Goal: Navigation & Orientation: Find specific page/section

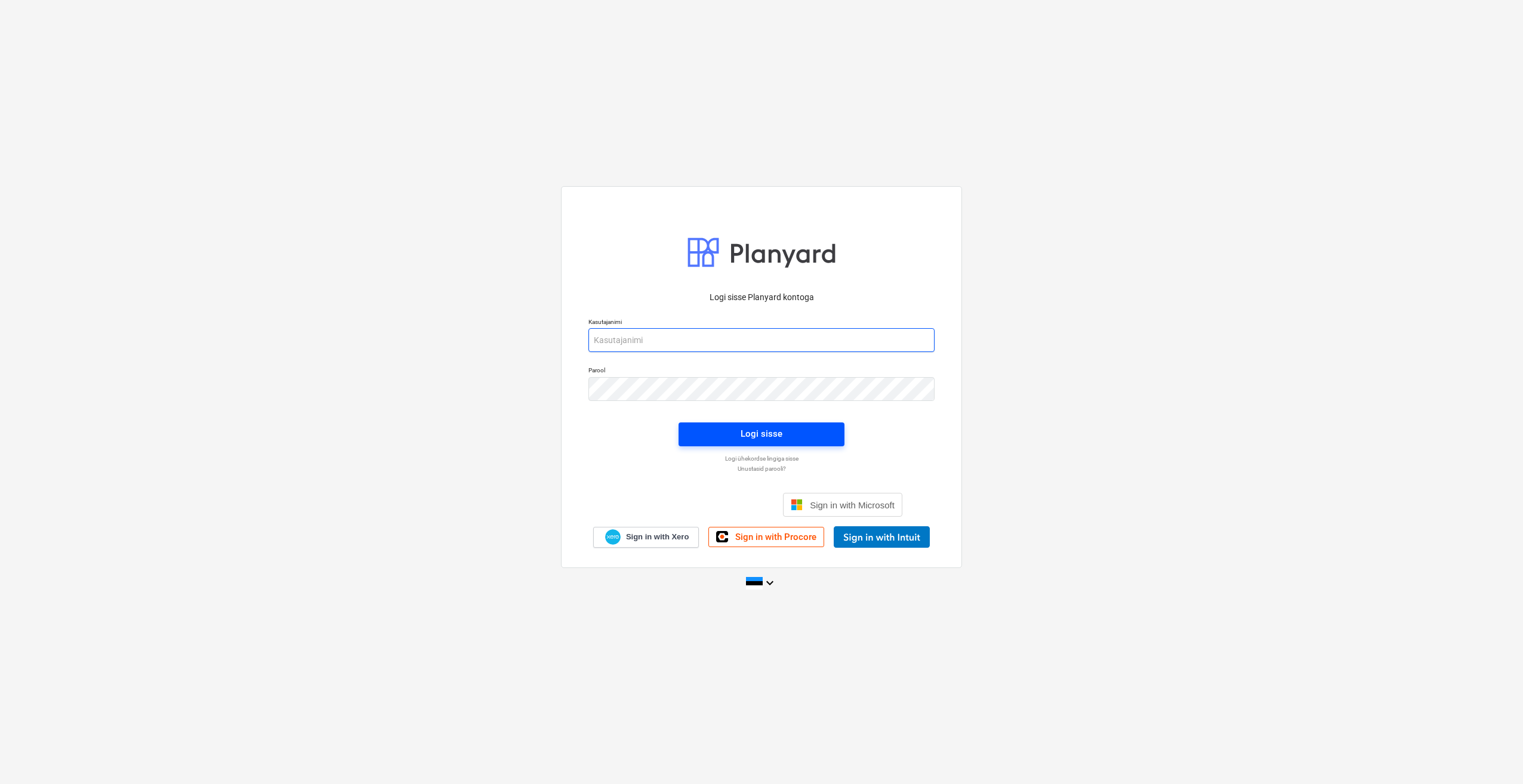
type input "[PERSON_NAME][EMAIL_ADDRESS][DOMAIN_NAME]"
click at [741, 431] on span "Logi sisse" at bounding box center [761, 434] width 138 height 16
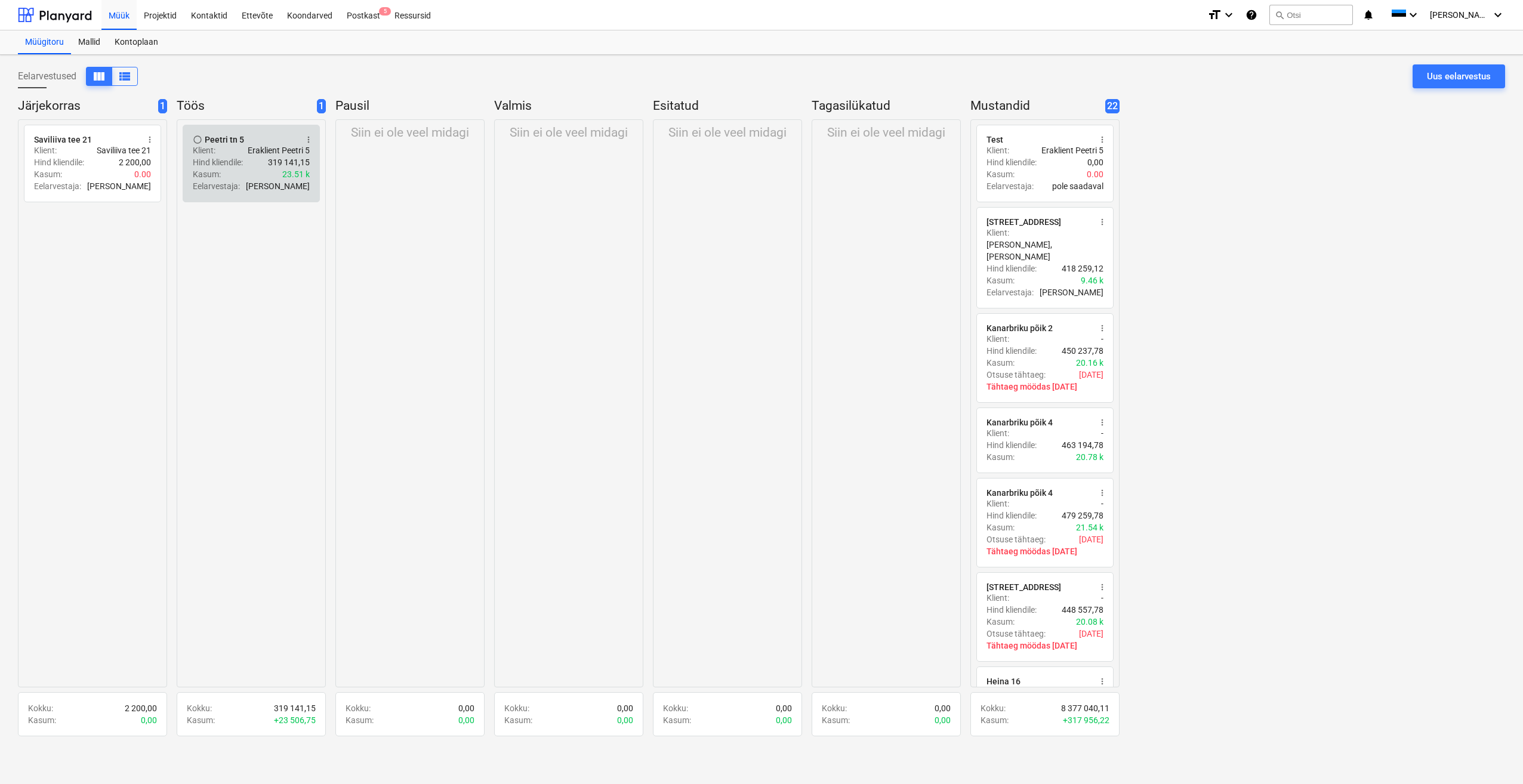
click at [249, 154] on p "Eraklient Peetri 5" at bounding box center [279, 150] width 62 height 12
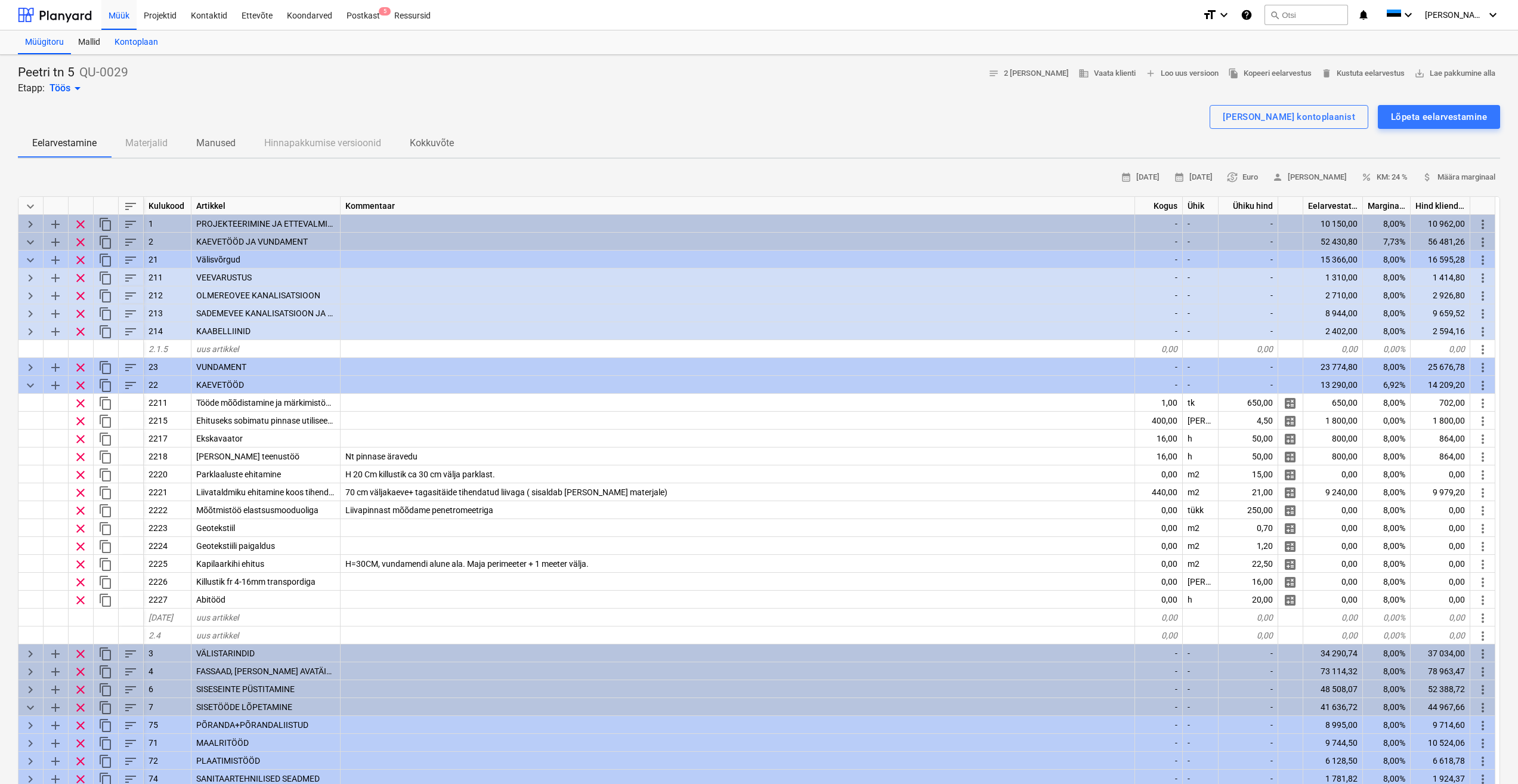
click at [150, 42] on div "Kontoplaan" at bounding box center [136, 42] width 58 height 24
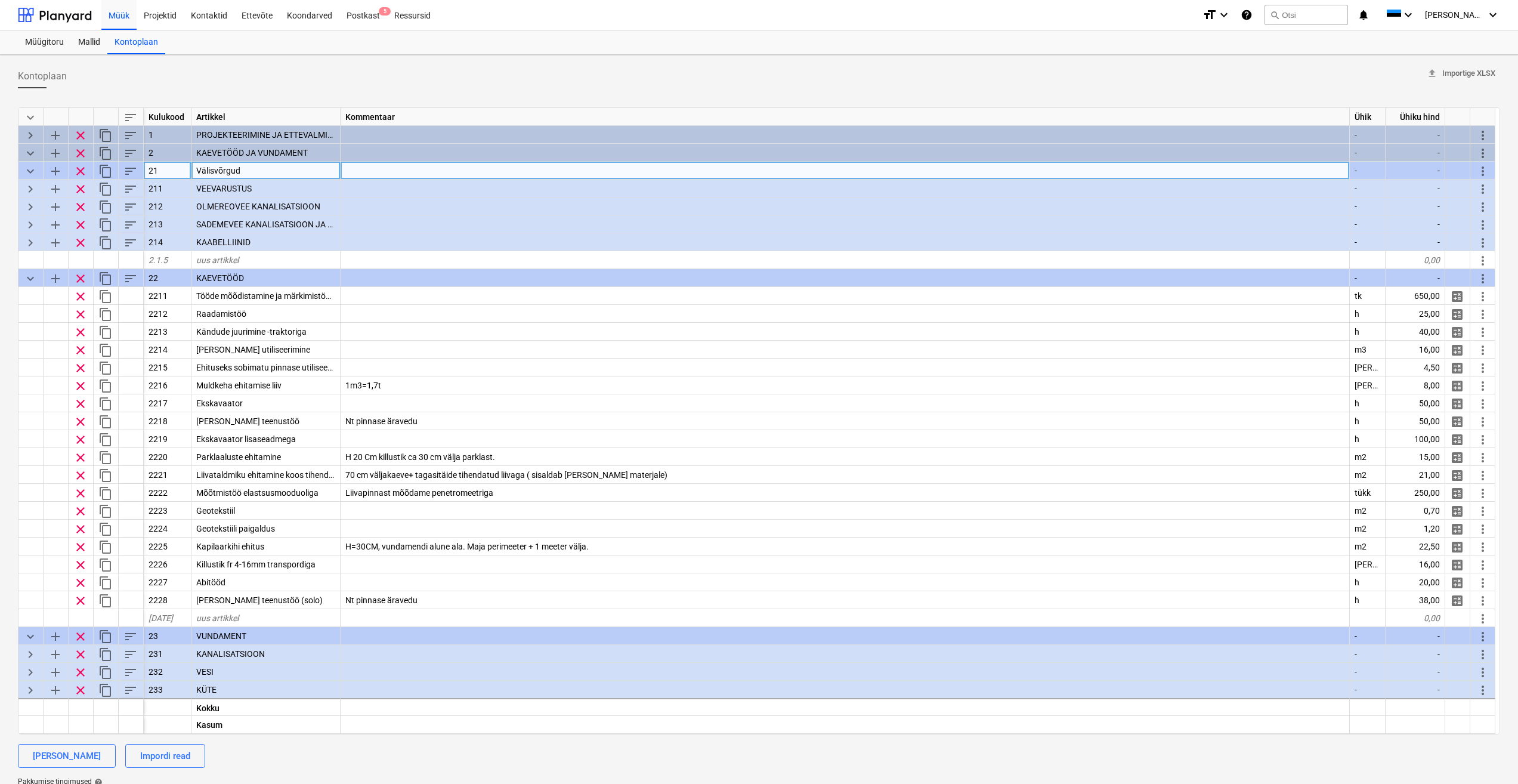
click at [32, 169] on span "keyboard_arrow_down" at bounding box center [30, 171] width 14 height 14
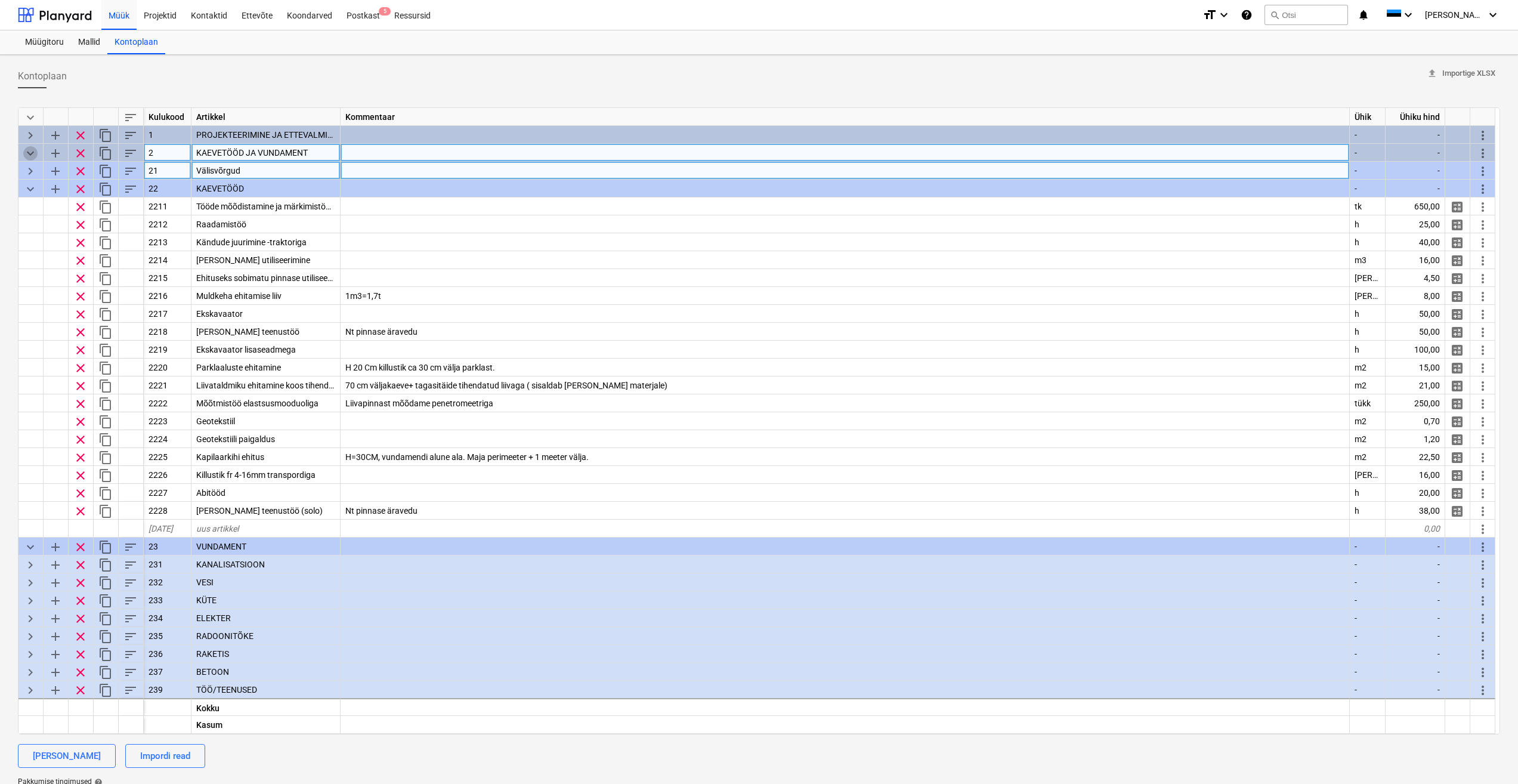
click at [30, 150] on span "keyboard_arrow_down" at bounding box center [30, 153] width 14 height 14
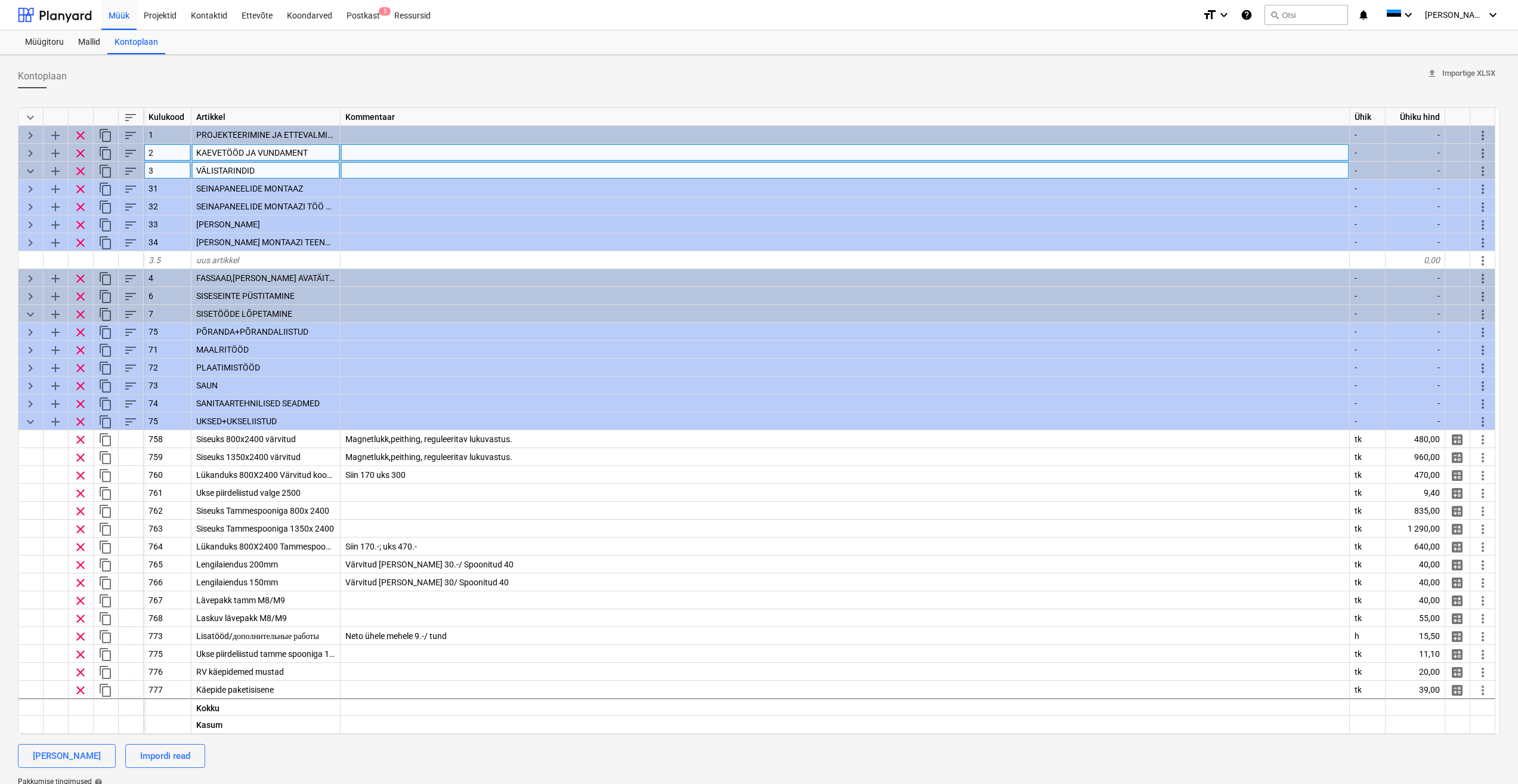
click at [30, 164] on span "keyboard_arrow_down" at bounding box center [30, 171] width 14 height 14
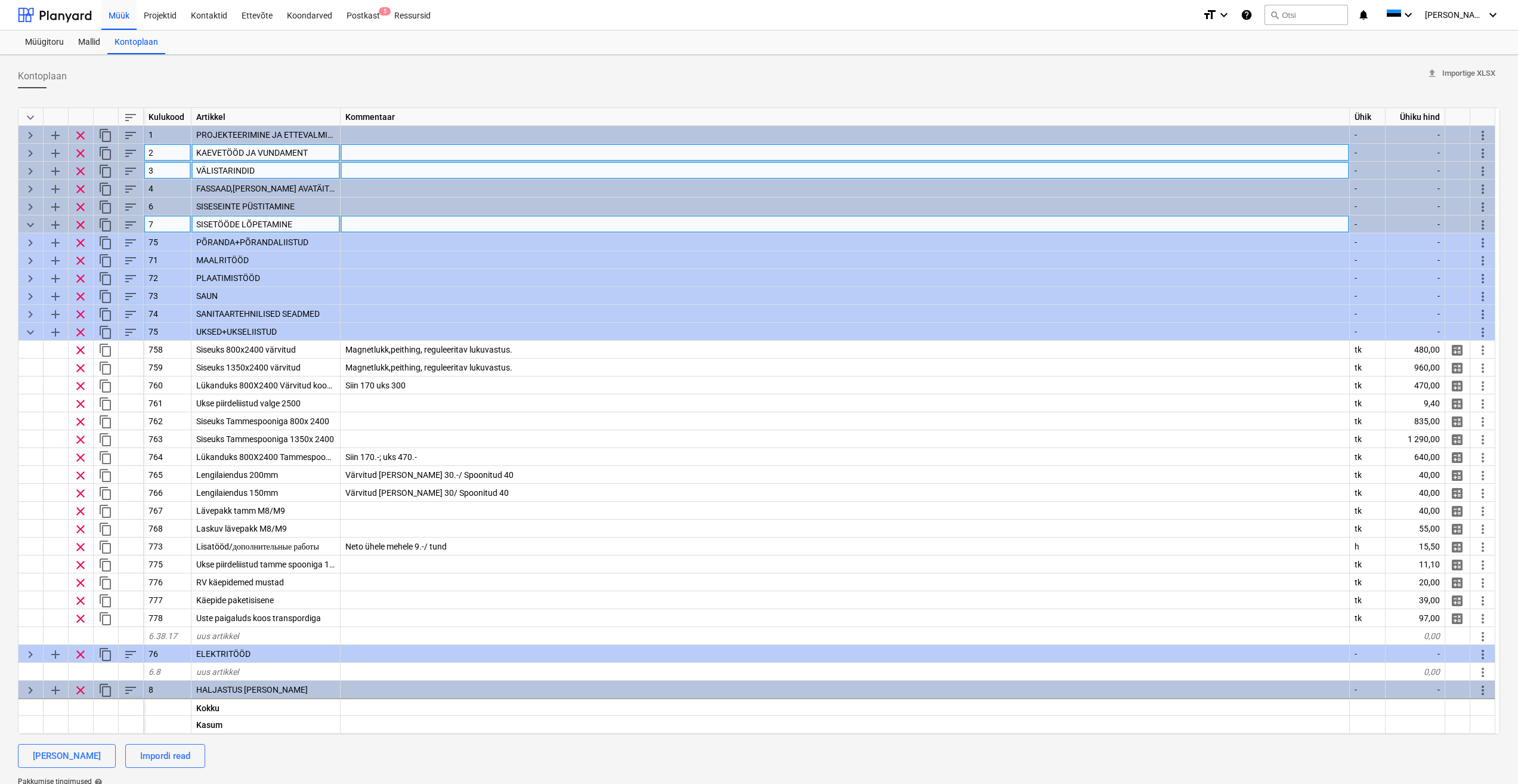
click at [33, 221] on span "keyboard_arrow_down" at bounding box center [30, 224] width 14 height 14
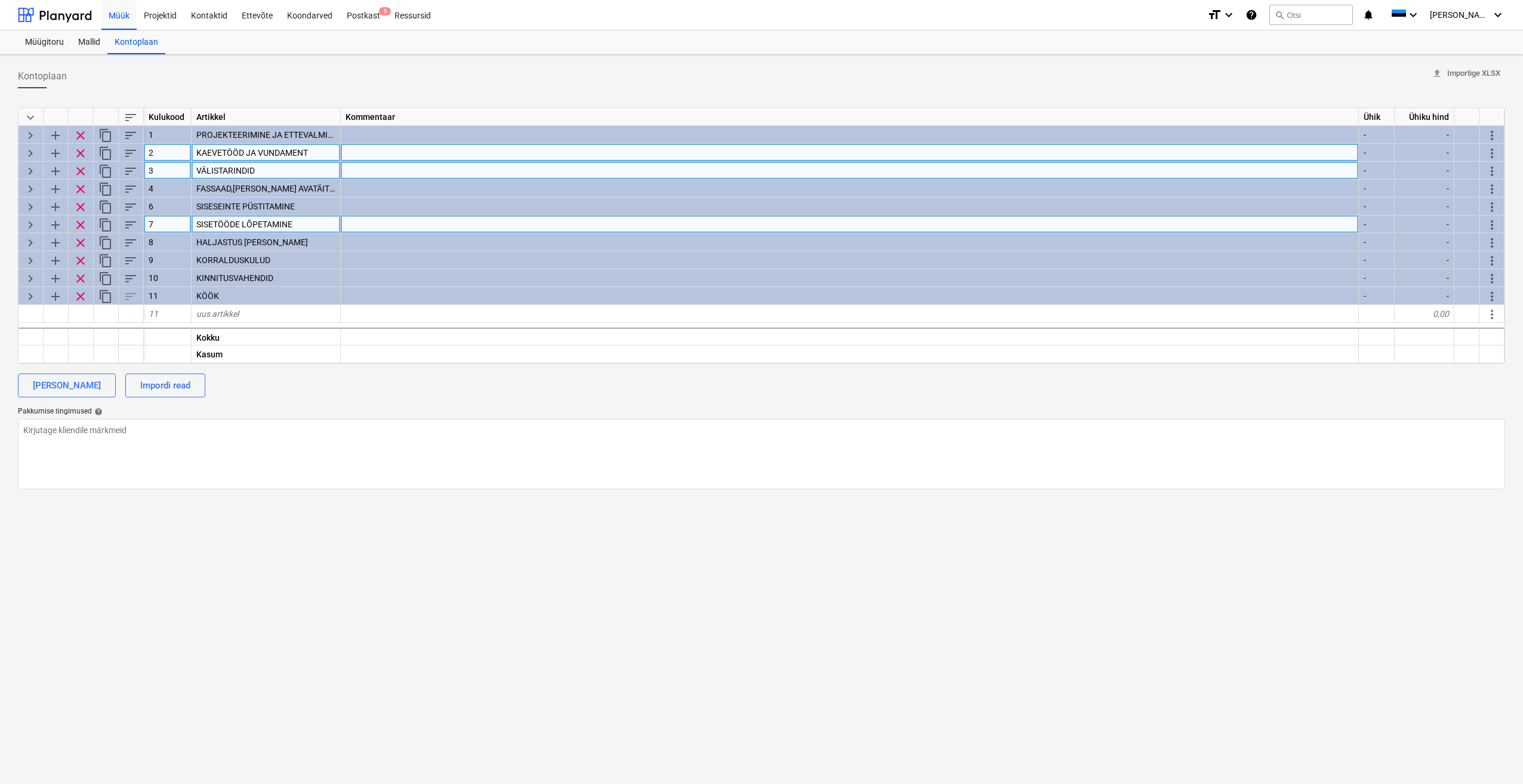
click at [27, 221] on span "keyboard_arrow_right" at bounding box center [30, 224] width 14 height 14
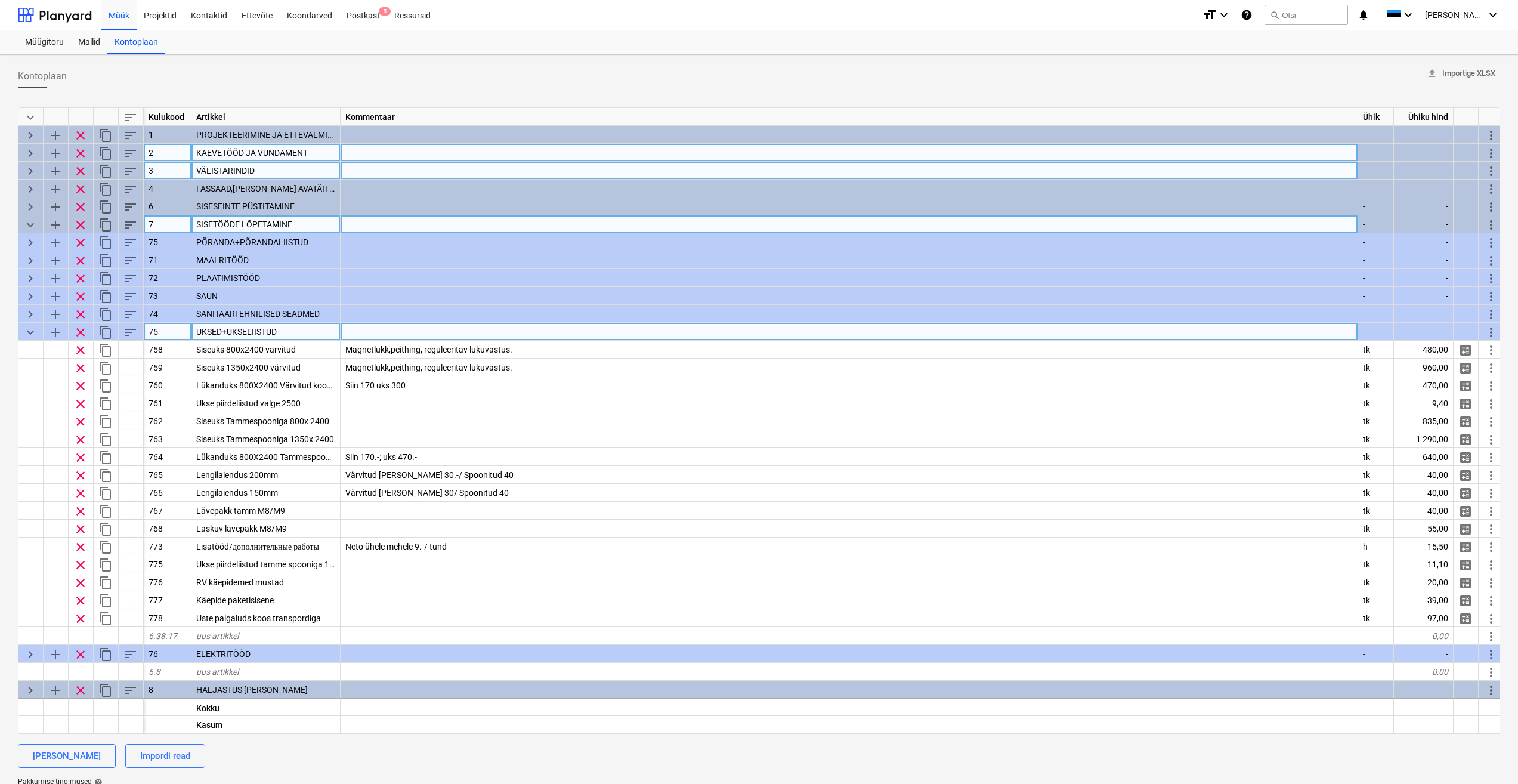
click at [26, 332] on span "keyboard_arrow_down" at bounding box center [30, 332] width 14 height 14
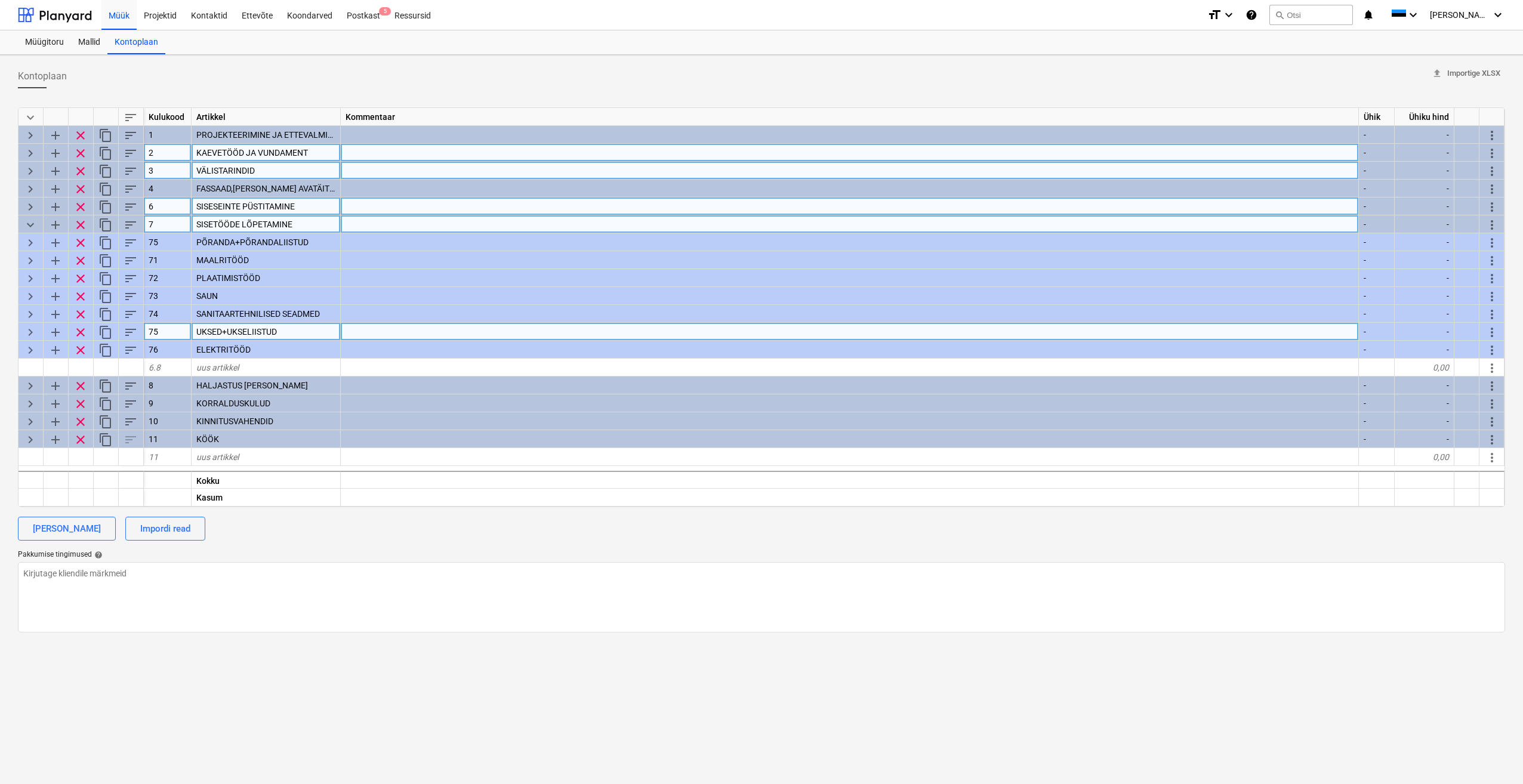
click at [33, 209] on span "keyboard_arrow_right" at bounding box center [30, 207] width 14 height 14
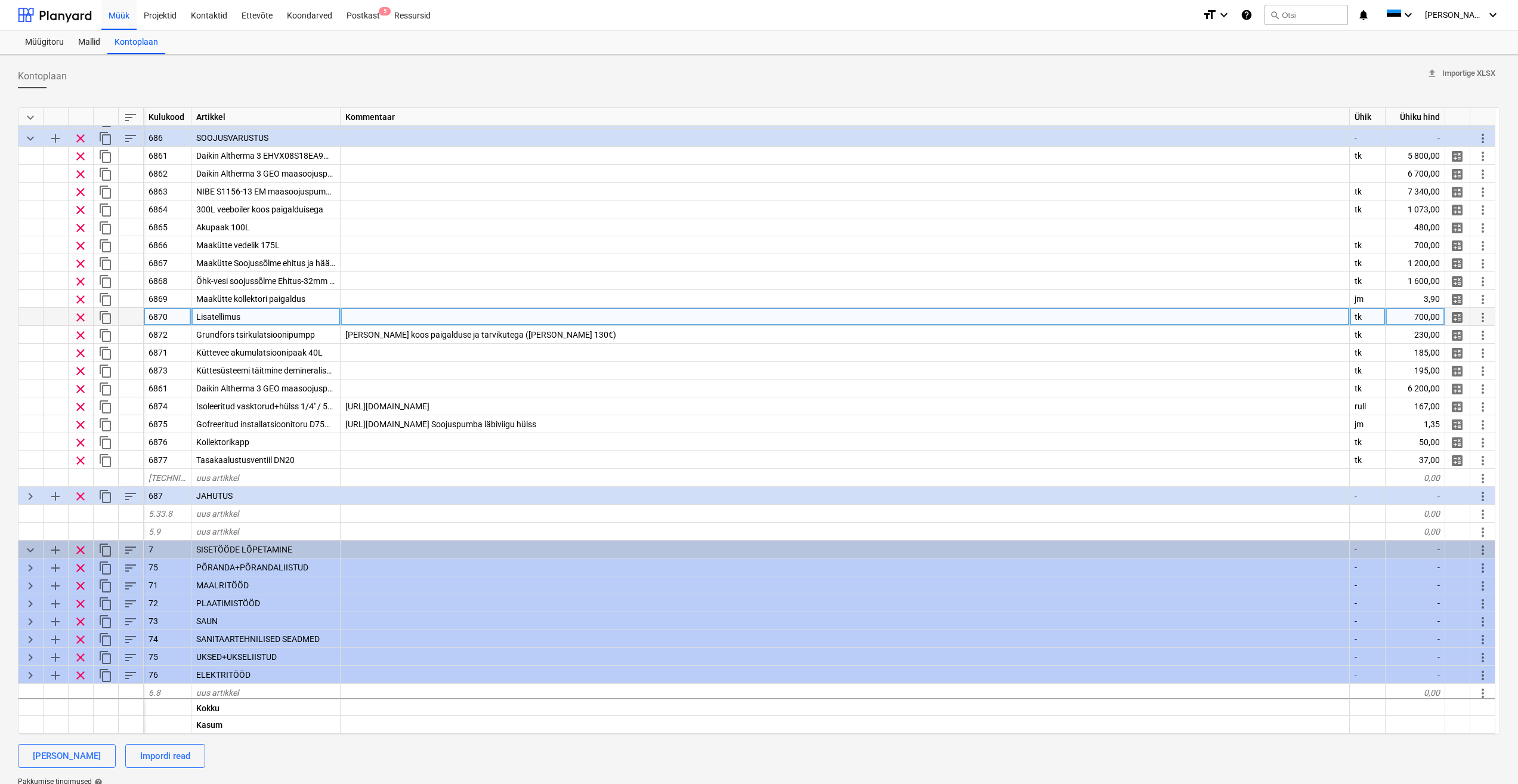
scroll to position [299, 0]
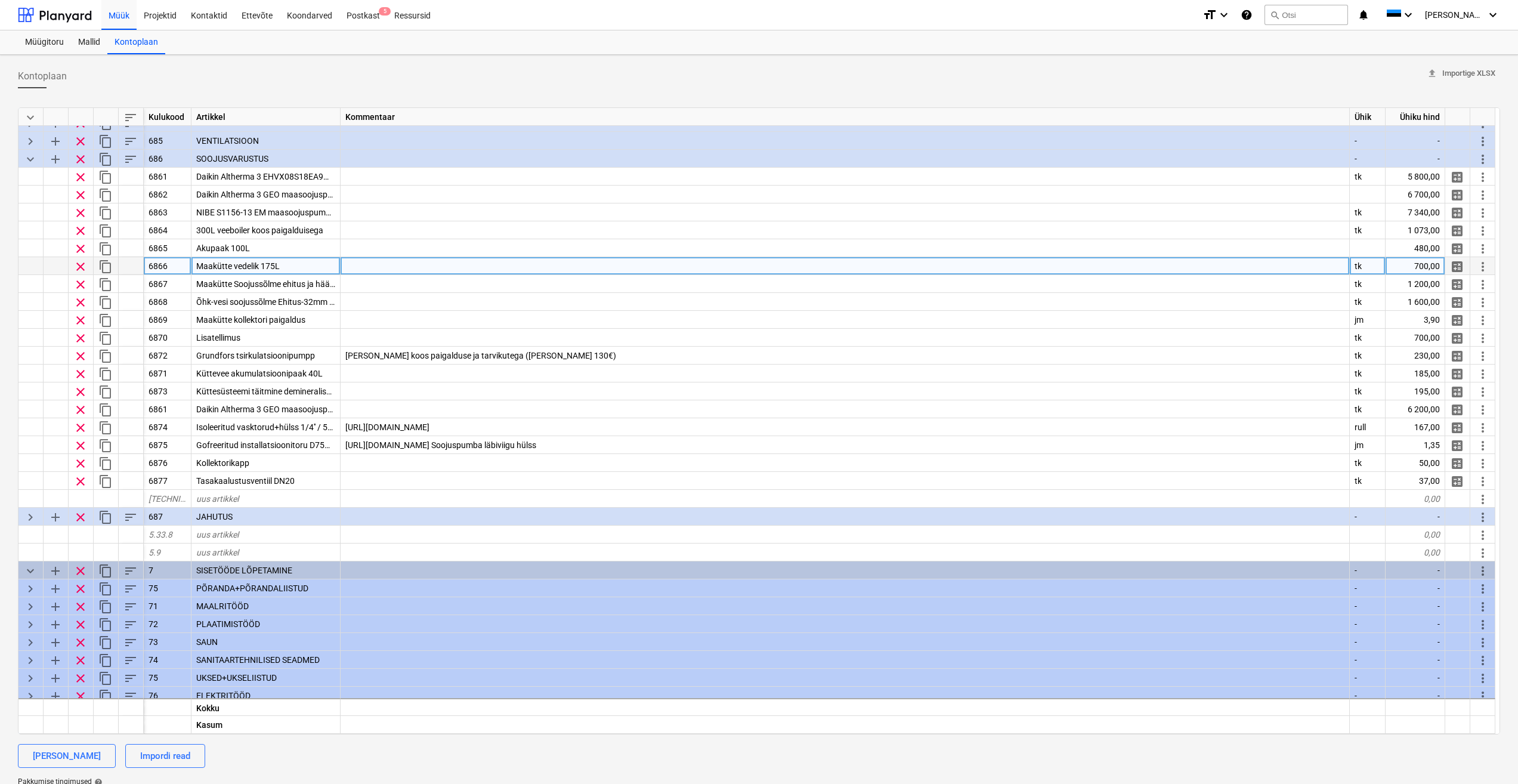
click at [303, 263] on div "Maakütte vedelik 175L" at bounding box center [266, 265] width 149 height 18
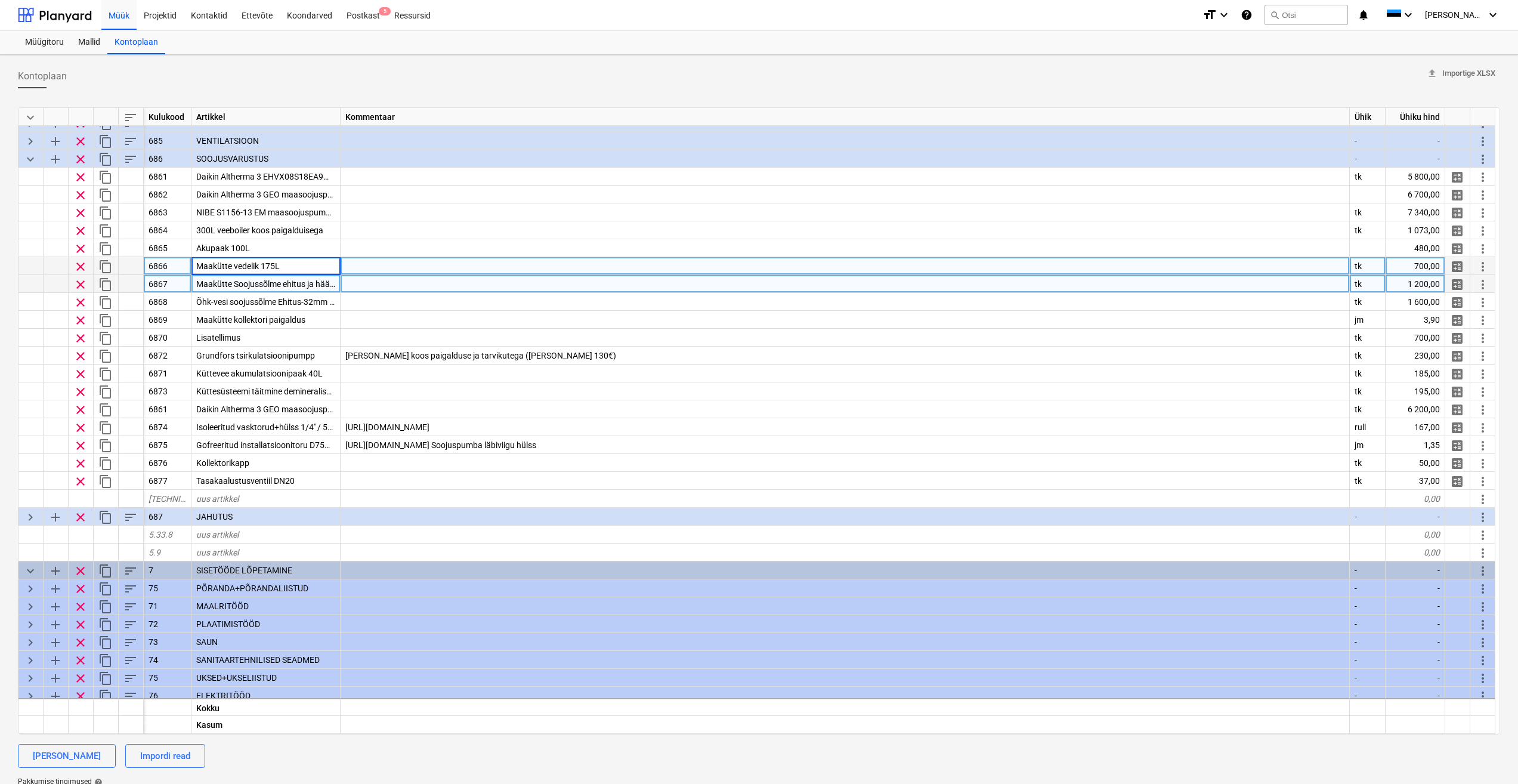
click at [306, 284] on span "Maakütte Soojussõlme ehitus ja häälestamine+C564:H566" at bounding box center [304, 284] width 216 height 9
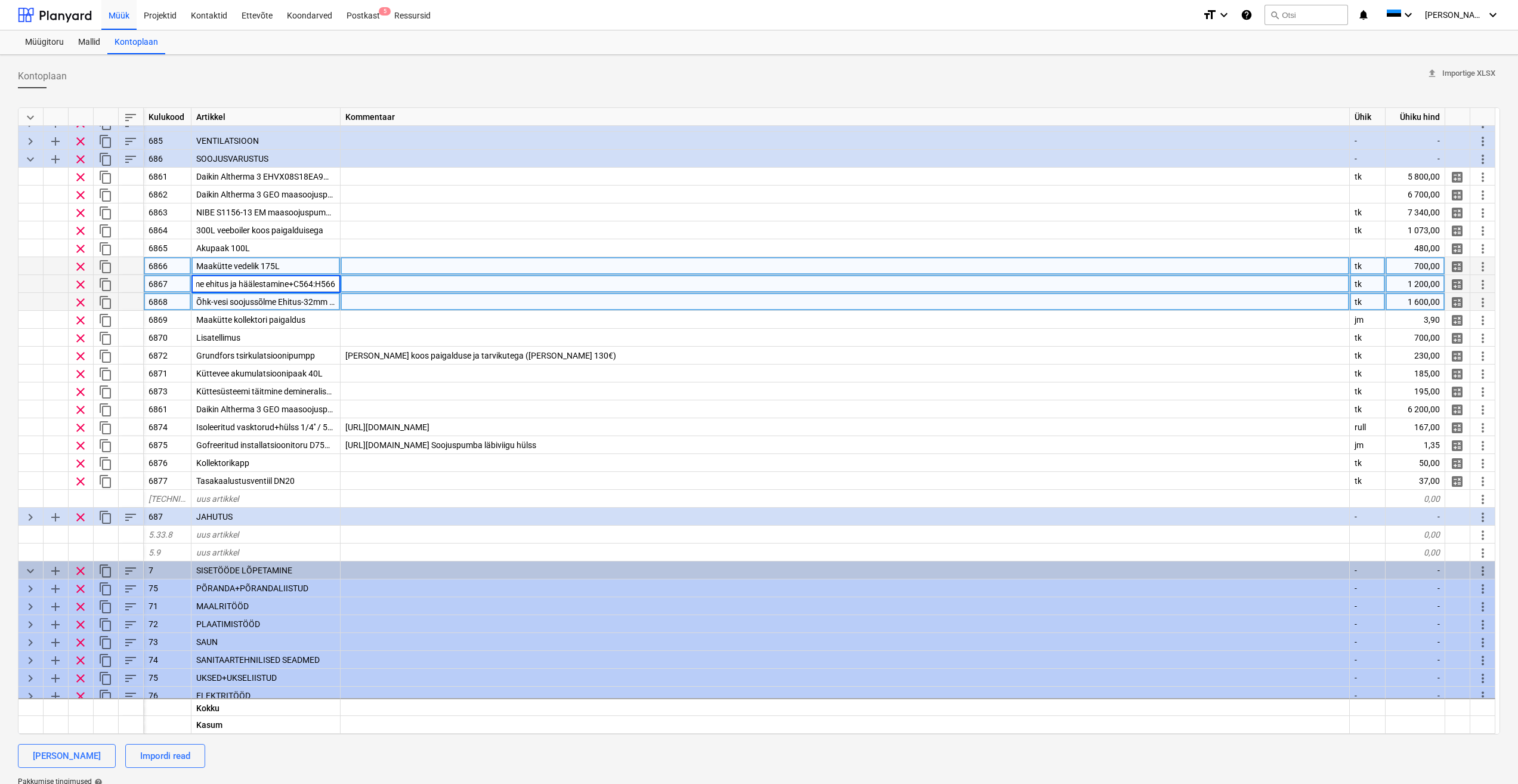
click at [294, 301] on span "Õhk-vesi soojussõlme Ehitus-32mm magistral" at bounding box center [280, 301] width 168 height 9
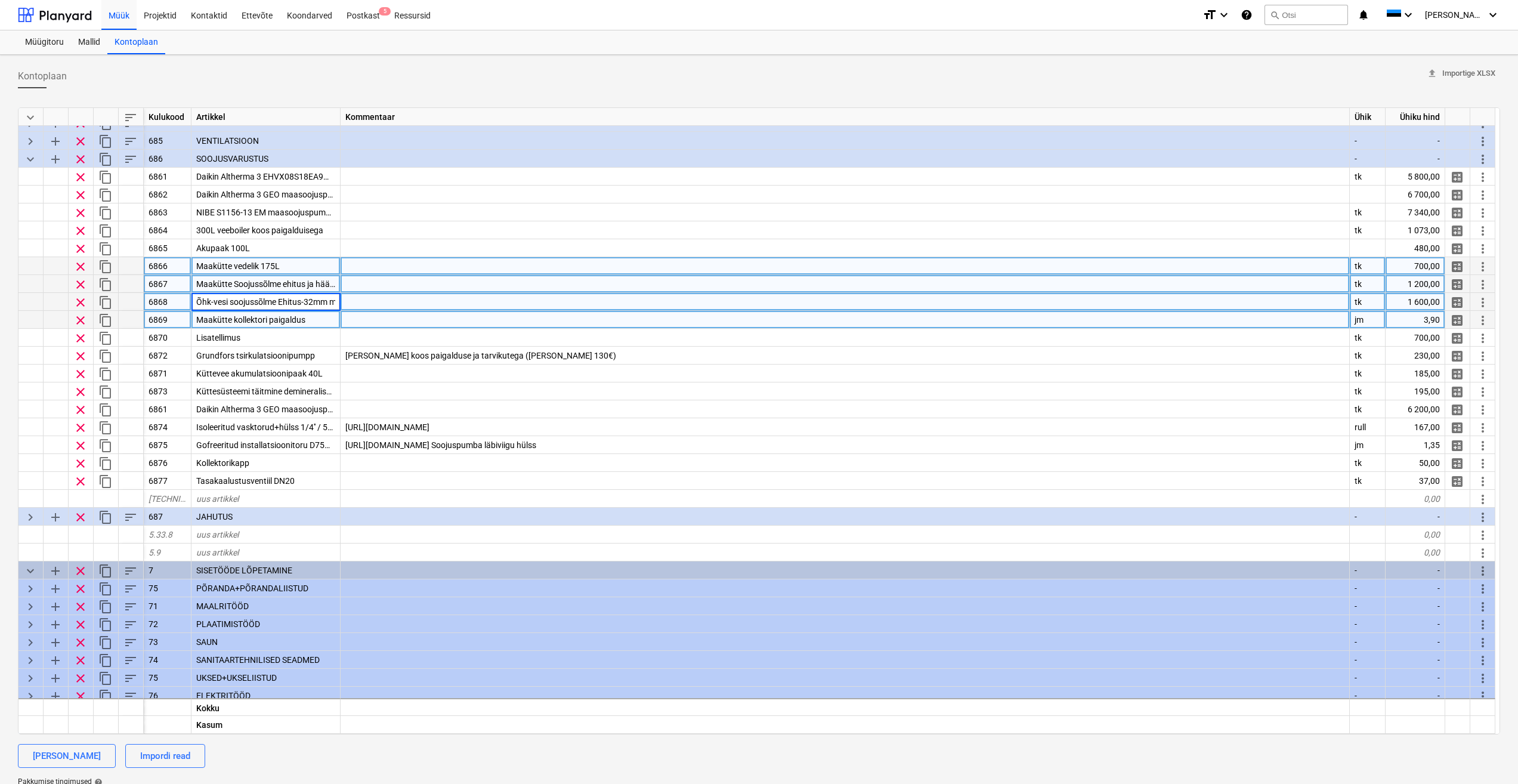
scroll to position [0, 30]
click at [304, 317] on span "Maakütte kollektori paigaldus" at bounding box center [250, 319] width 109 height 9
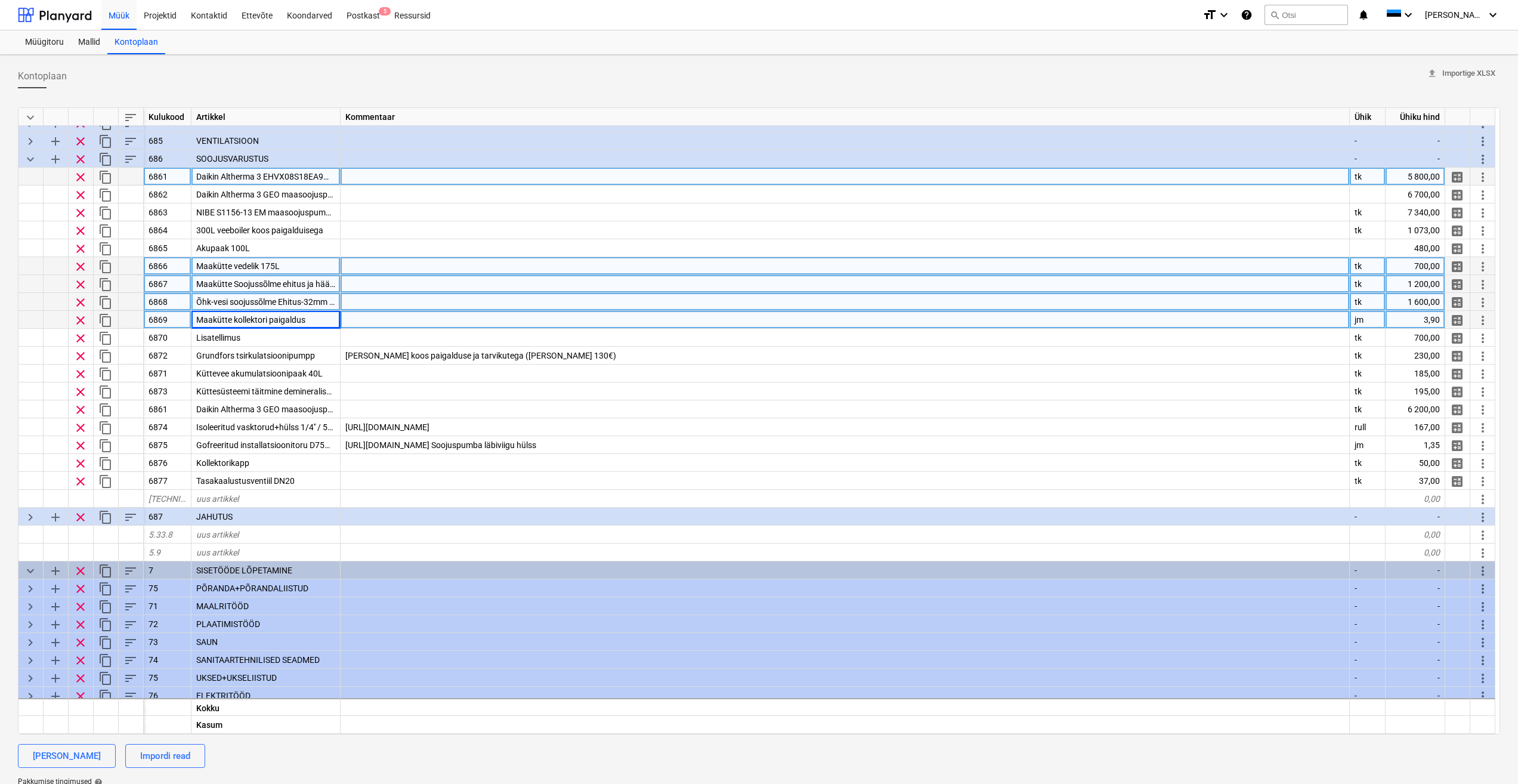
click at [288, 173] on span "Daikin Altherma 3 EHVX08S18EA9W/ERGA08EV 180 L 8kw õhk-vesi" at bounding box center [321, 176] width 251 height 9
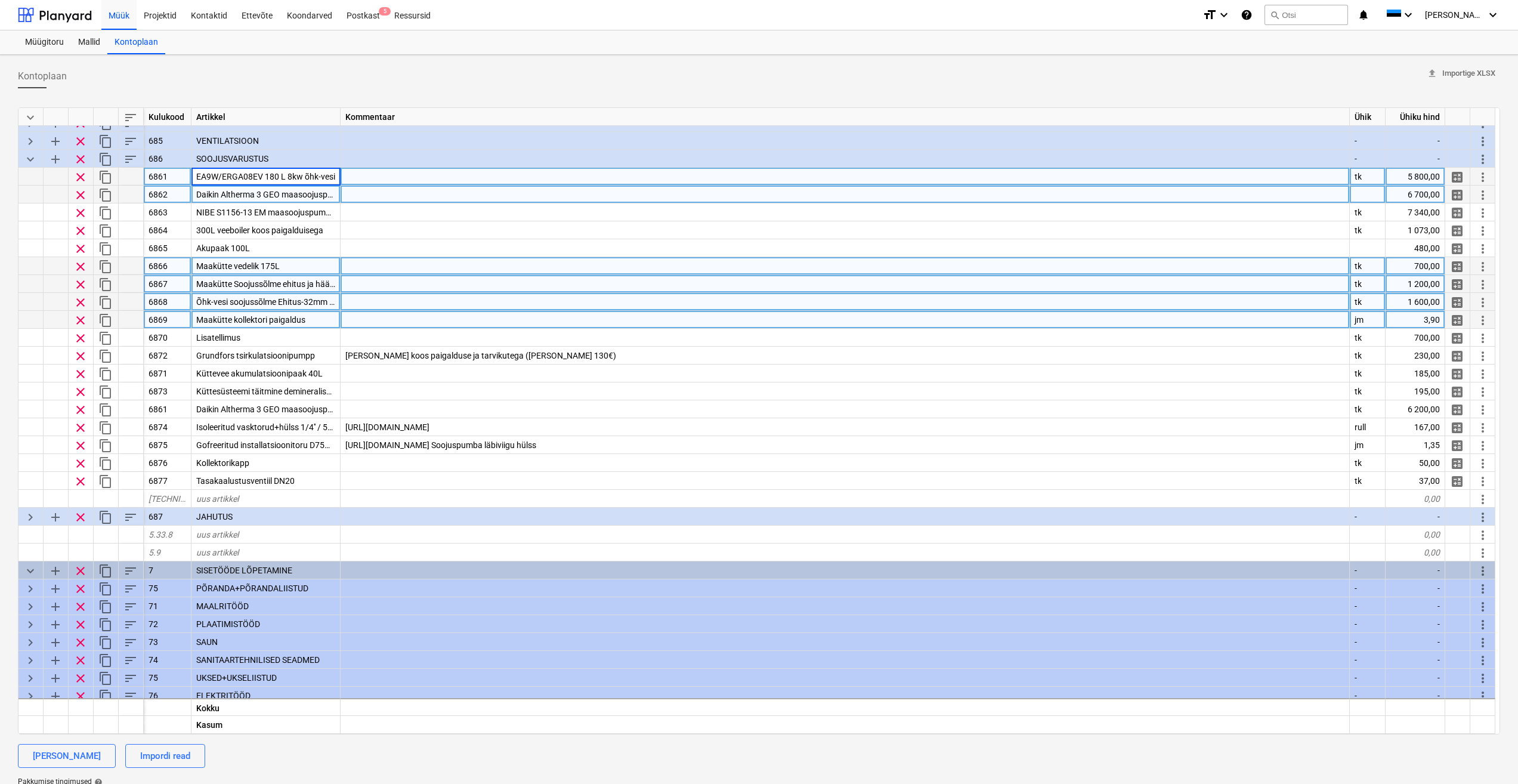
click at [301, 196] on span "Daikin Altherma 3 GEO maasoojuspump EGSAH10D9W 10kw/boiler 180L" at bounding box center [331, 193] width 270 height 9
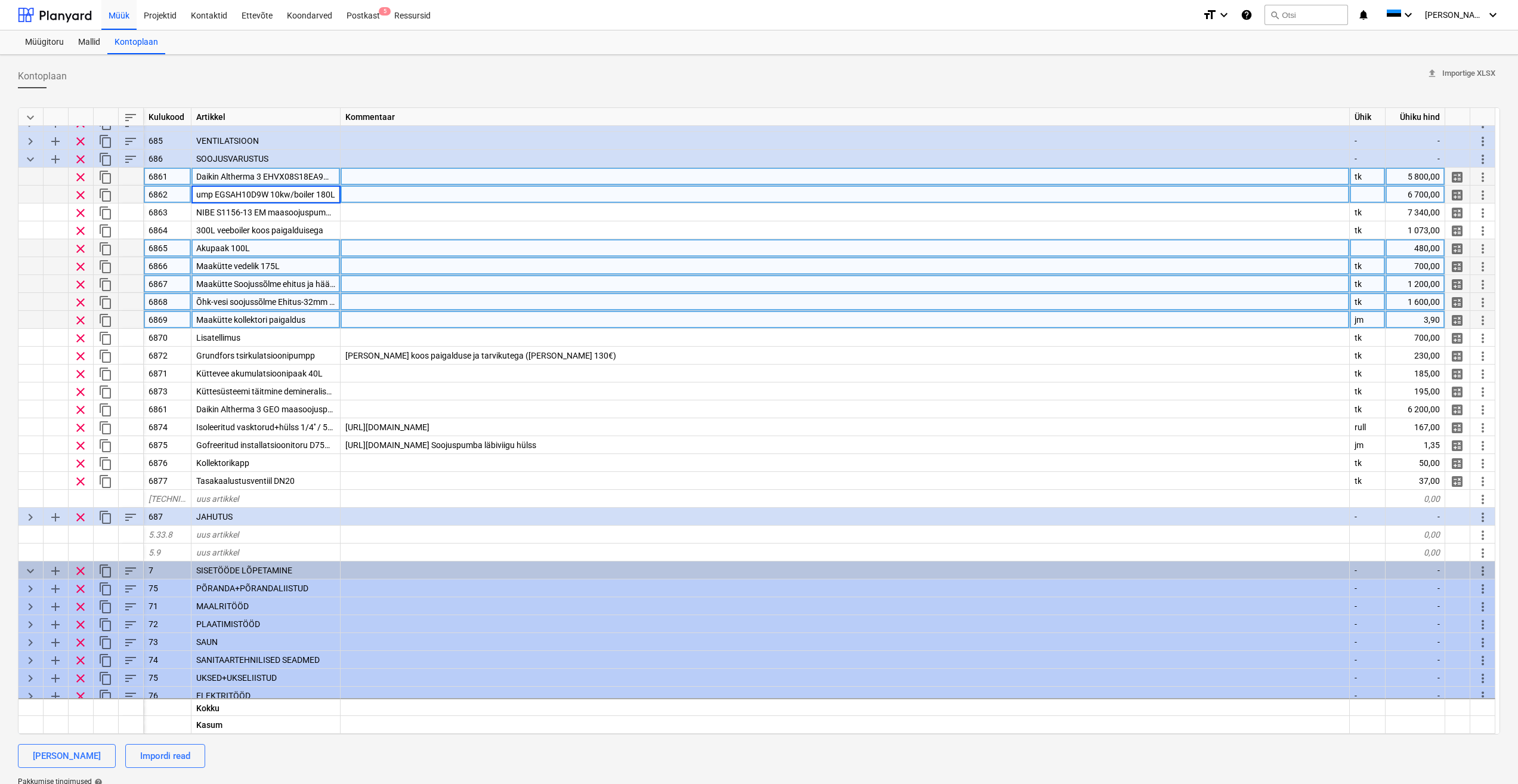
click at [378, 244] on div at bounding box center [845, 248] width 1009 height 18
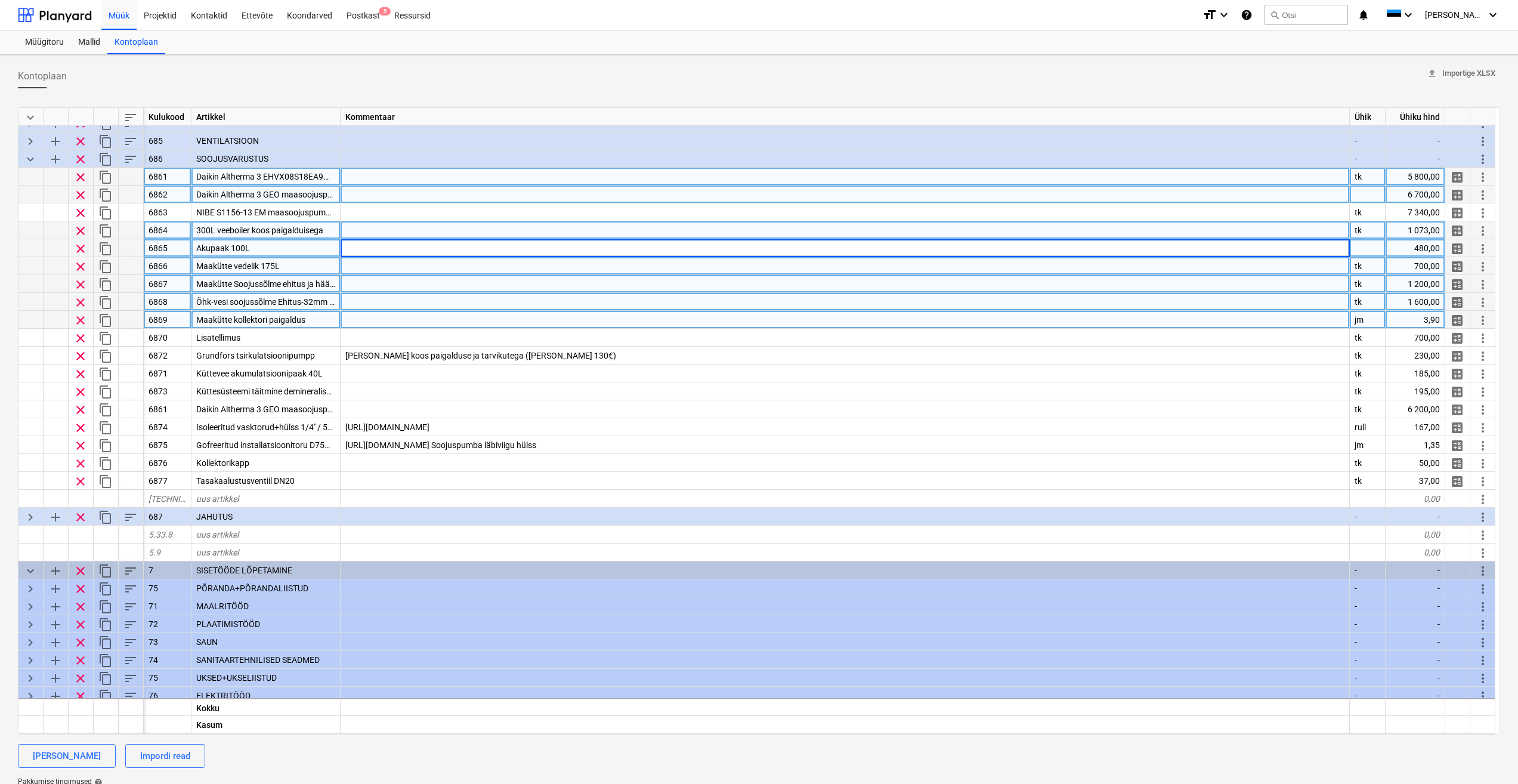
click at [425, 228] on div at bounding box center [845, 229] width 1009 height 18
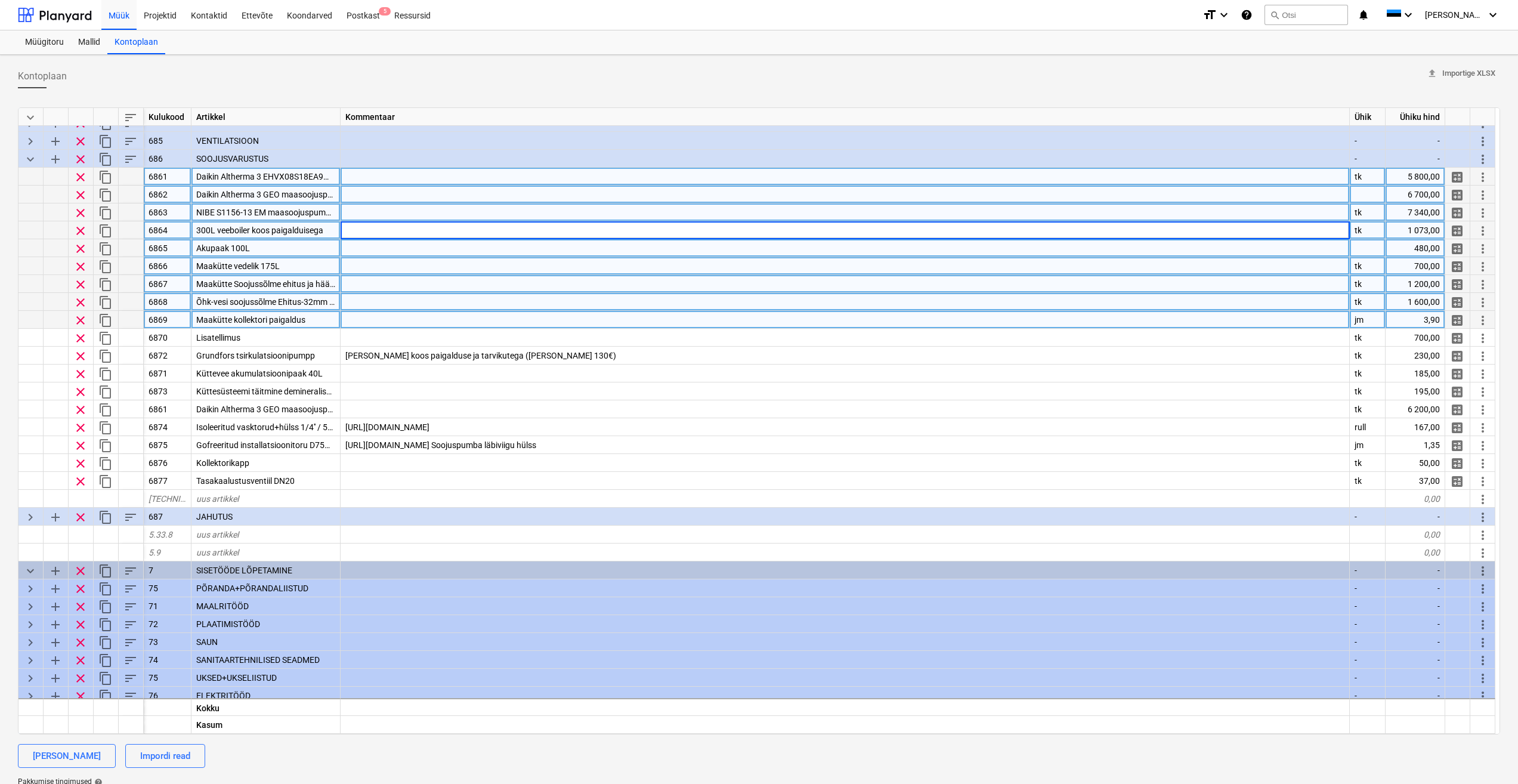
click at [380, 217] on div at bounding box center [845, 212] width 1009 height 18
click at [1375, 293] on div "tk" at bounding box center [1368, 301] width 36 height 18
click at [1460, 230] on span "calculate" at bounding box center [1457, 230] width 14 height 14
click at [614, 206] on div at bounding box center [845, 212] width 1009 height 18
click at [720, 199] on div at bounding box center [845, 193] width 1009 height 18
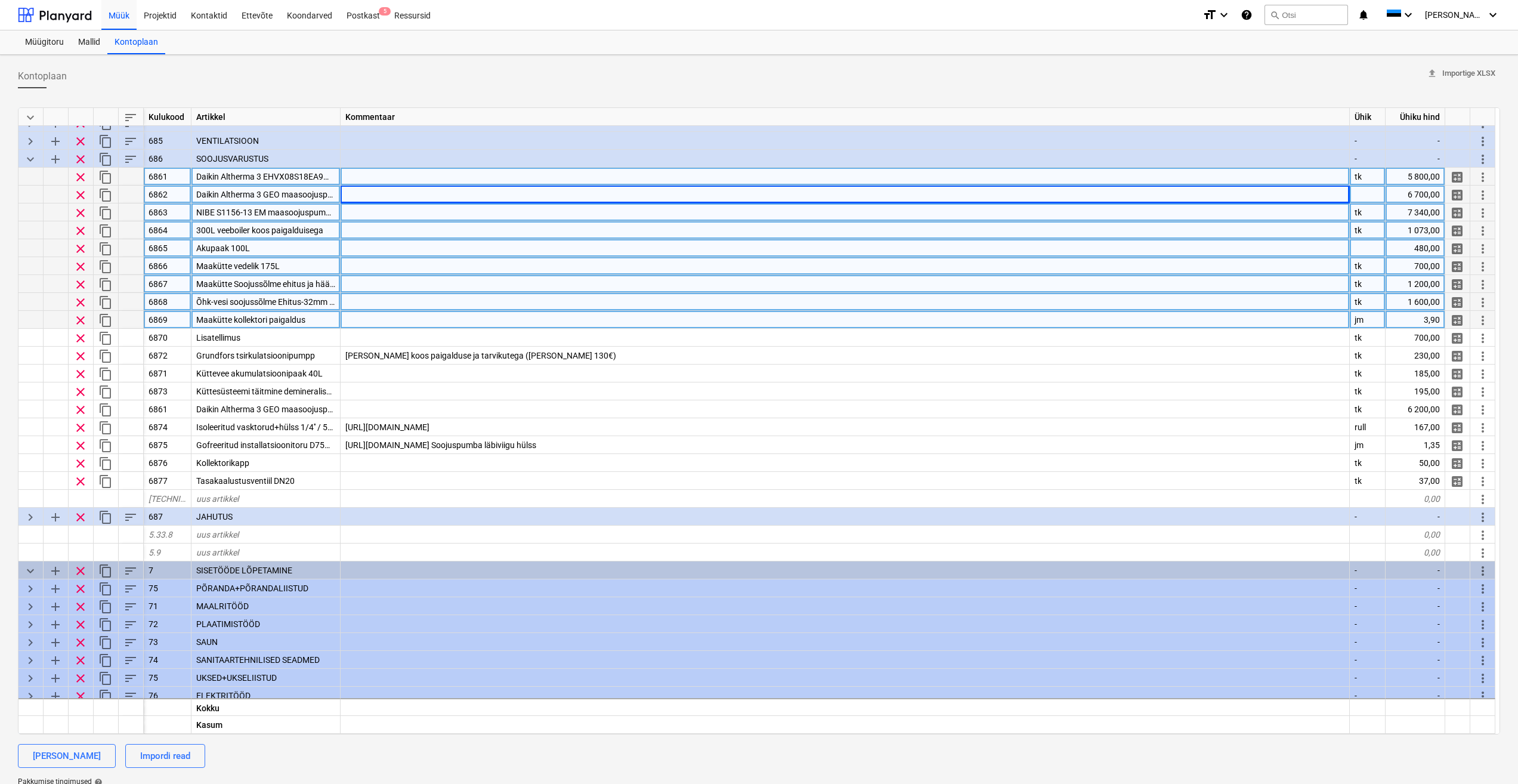
type textarea "x"
click at [545, 299] on div at bounding box center [845, 301] width 1009 height 18
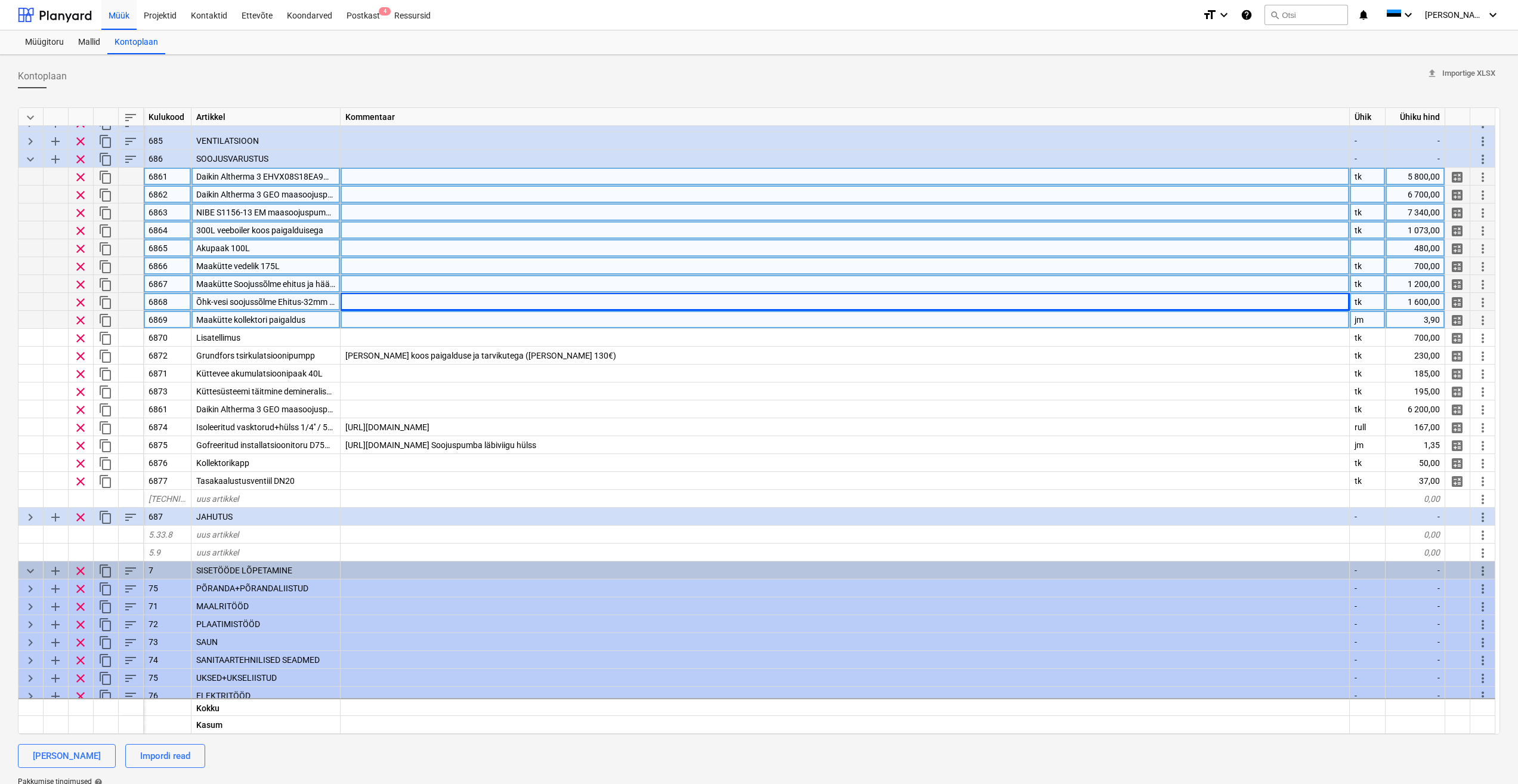
click at [560, 213] on div at bounding box center [845, 212] width 1009 height 18
click at [298, 172] on span "Daikin Altherma 3 EHVX08S18EA9W/ERGA08EV 180 L 8kw õhk-vesi" at bounding box center [321, 176] width 251 height 9
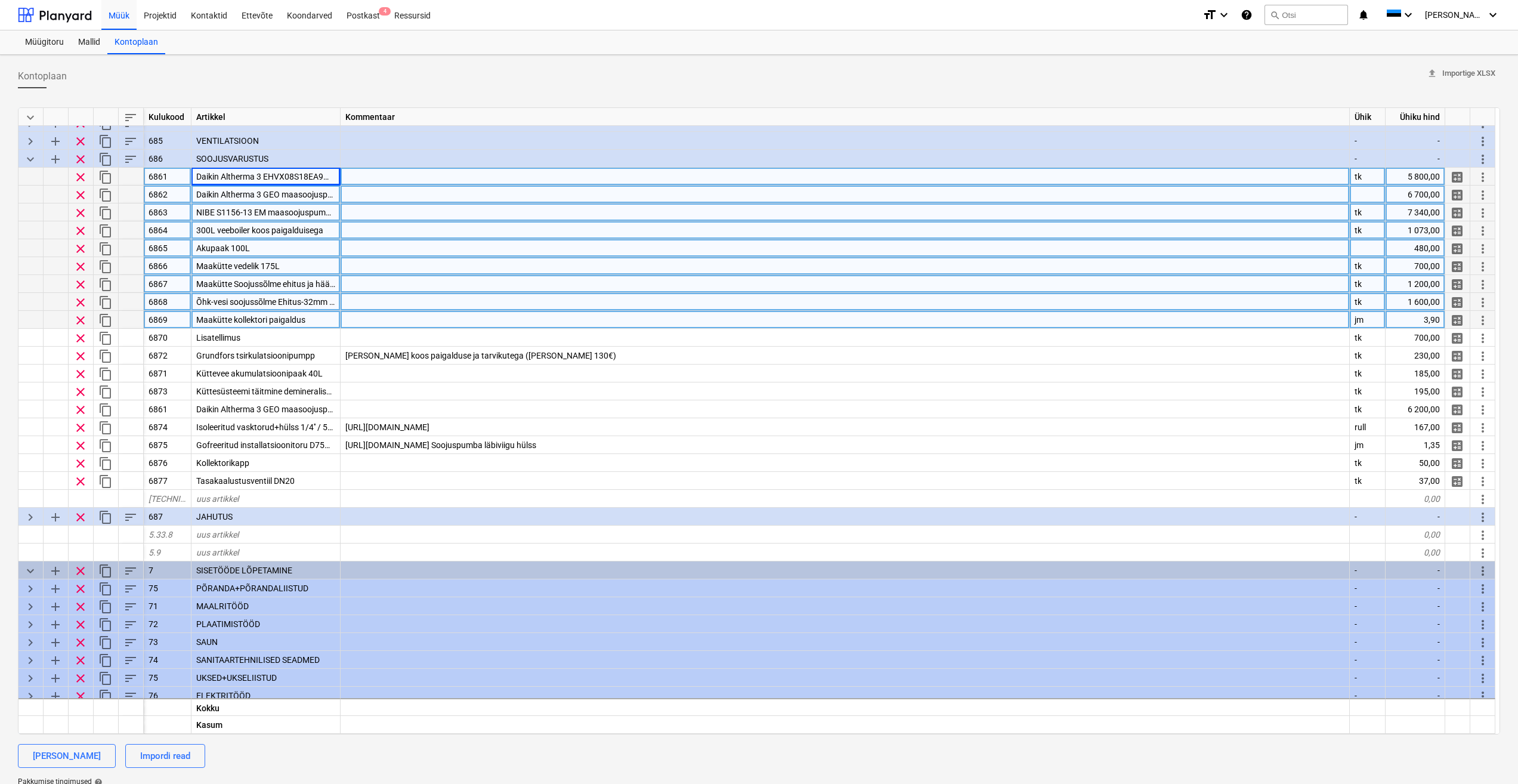
click at [304, 193] on span "Daikin Altherma 3 GEO maasoojuspump EGSAH10D9W 10kw/boiler 180L" at bounding box center [331, 193] width 270 height 9
click at [313, 171] on div "Daikin Altherma 3 EHVX08S18EA9W/ERGA08EV 180 L 8kw õhk-vesi" at bounding box center [266, 176] width 149 height 18
click at [540, 207] on div at bounding box center [845, 212] width 1009 height 18
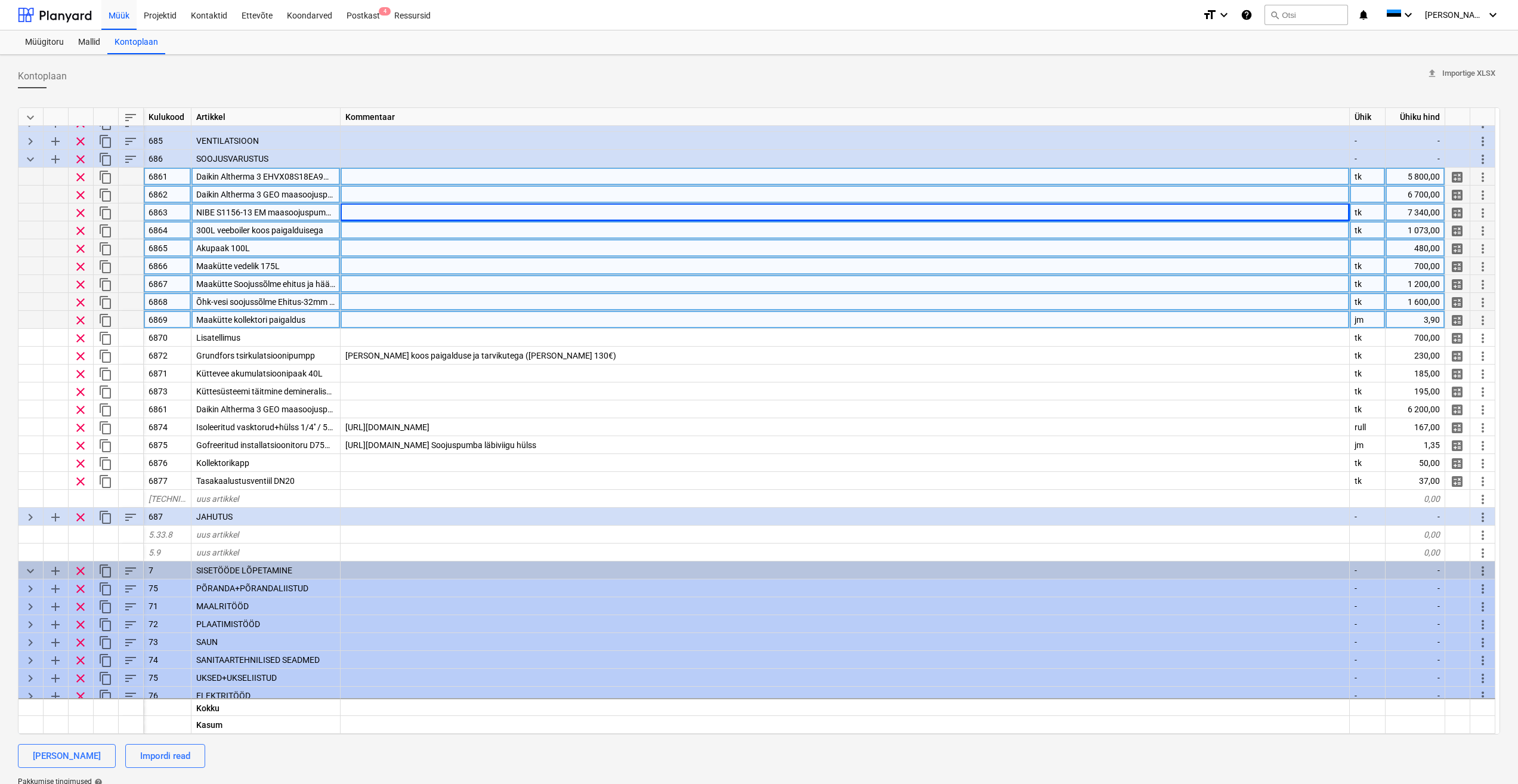
click at [855, 83] on div "Kontoplaan upload Importige XLSX" at bounding box center [758, 76] width 1482 height 24
click at [663, 87] on div "Kontoplaan upload Importige XLSX" at bounding box center [758, 76] width 1482 height 24
click at [658, 77] on div "Kontoplaan upload Importige XLSX" at bounding box center [758, 76] width 1482 height 24
click at [677, 63] on div "Kontoplaan upload Importige XLSX keyboard_arrow_down sort Kulukood Artikkel Kom…" at bounding box center [759, 462] width 1518 height 814
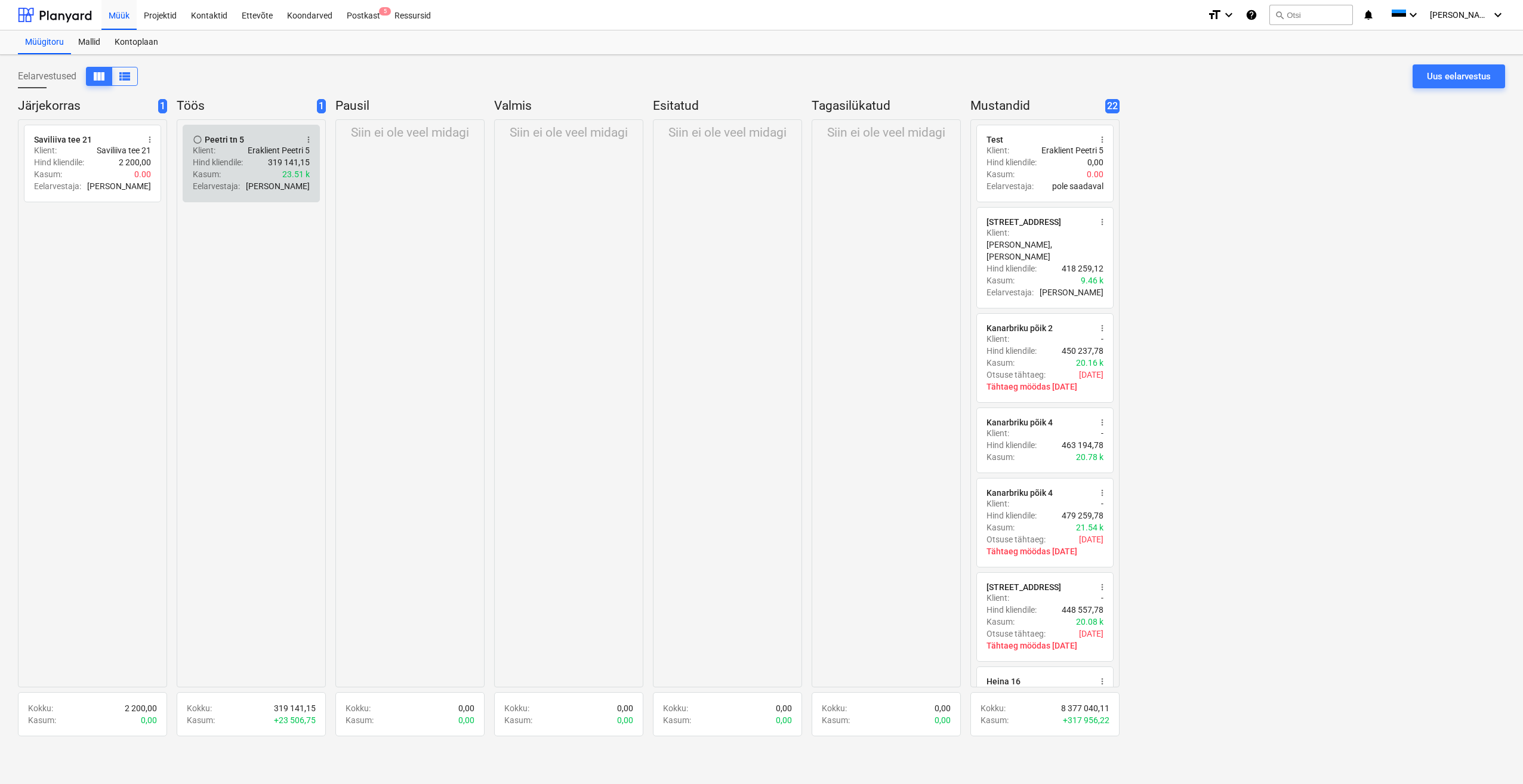
click at [252, 150] on p "Eraklient Peetri 5" at bounding box center [279, 150] width 62 height 12
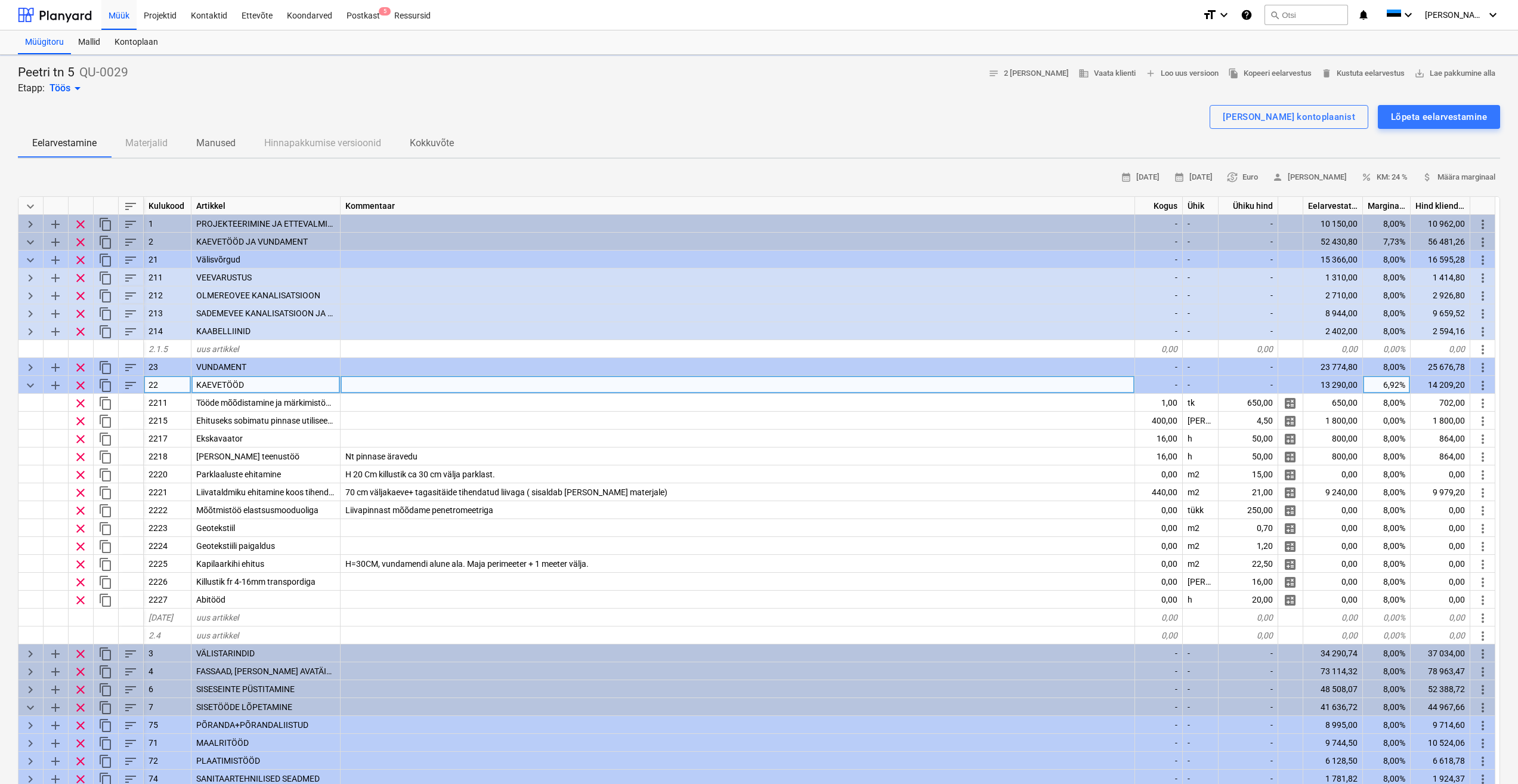
type textarea "x"
click at [617, 87] on div "Peetri tn 5 QU-0029 Etapp: Töös arrow_drop_down notes 2 märget business Vaata k…" at bounding box center [758, 79] width 1482 height 31
click at [167, 18] on div "Projektid" at bounding box center [160, 14] width 48 height 30
